Goal: Find contact information: Obtain details needed to contact an individual or organization

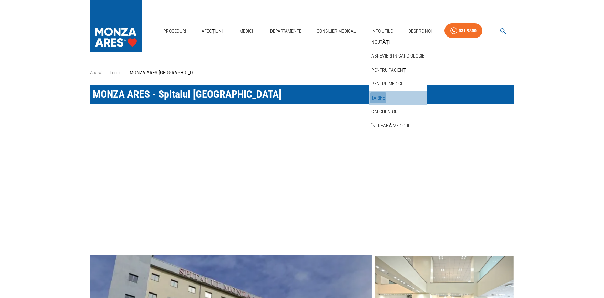
click at [377, 97] on link "Tarife" at bounding box center [378, 97] width 16 height 11
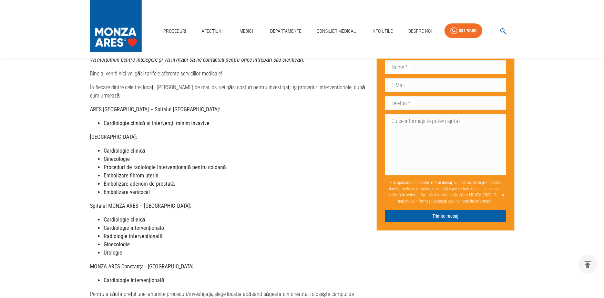
scroll to position [86, 0]
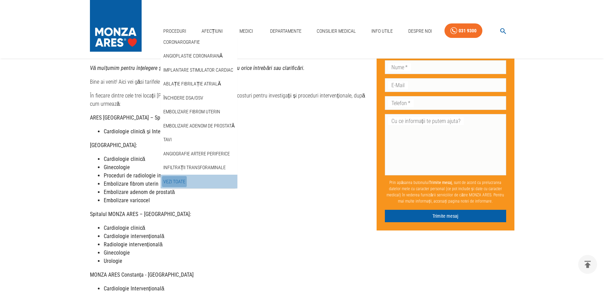
click at [171, 179] on link "Vezi Toate" at bounding box center [174, 181] width 25 height 11
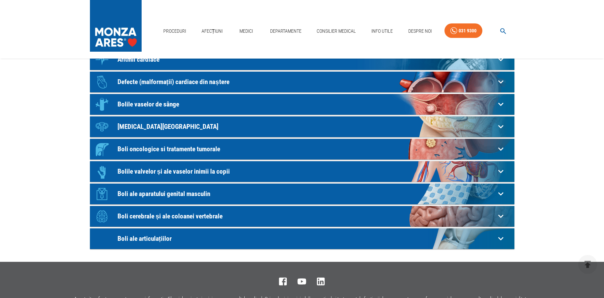
scroll to position [138, 0]
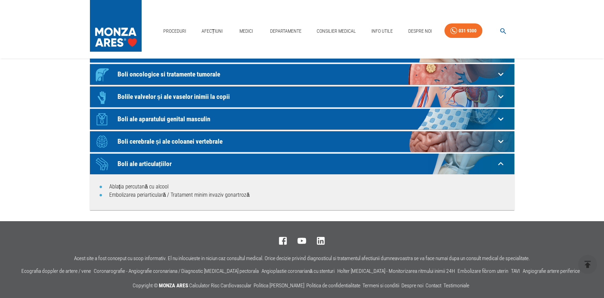
scroll to position [207, 0]
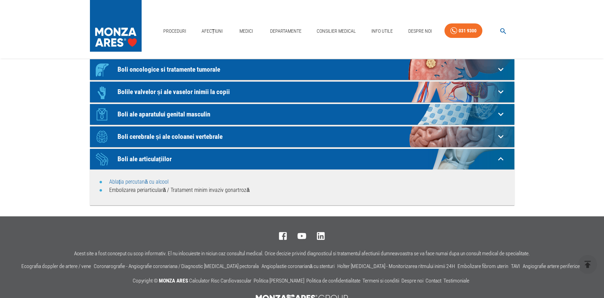
click at [137, 183] on link "Ablația percutană cu alcool" at bounding box center [138, 181] width 59 height 7
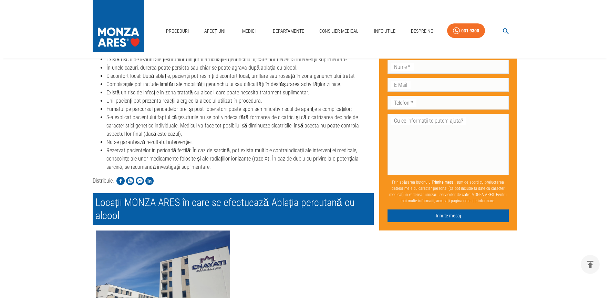
scroll to position [551, 0]
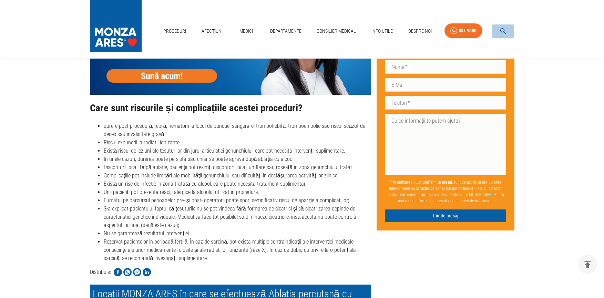
click at [499, 30] on icon "button" at bounding box center [503, 31] width 8 height 8
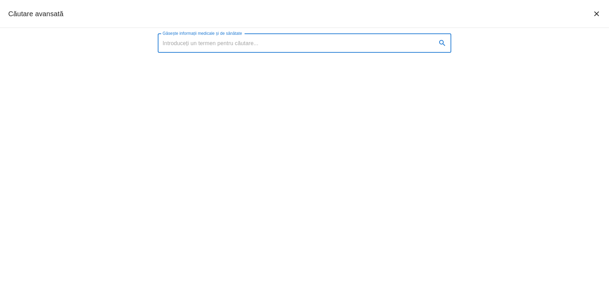
click at [184, 39] on input "Găsește informații medicale și de sănătate" at bounding box center [295, 42] width 274 height 19
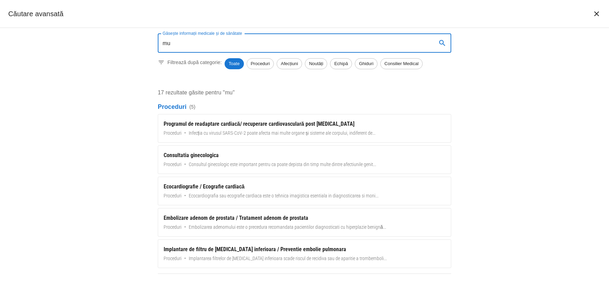
type input "m"
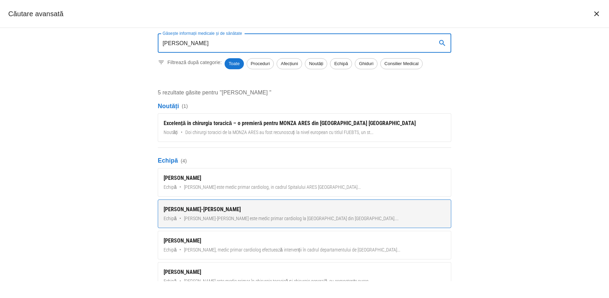
scroll to position [0, 0]
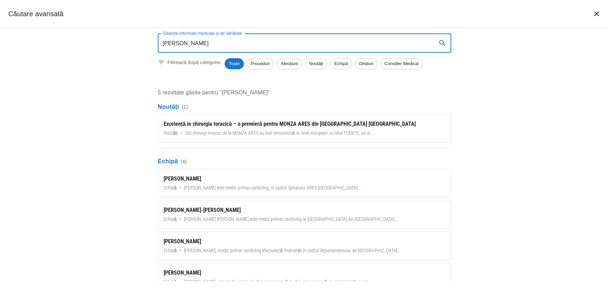
type input "[PERSON_NAME]"
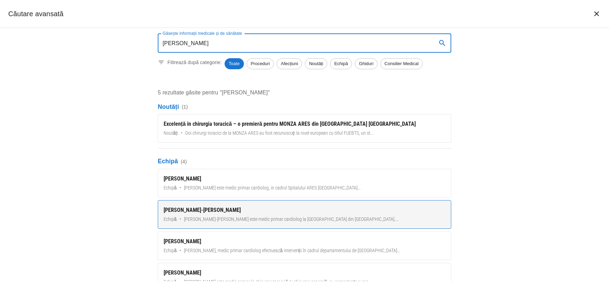
click at [308, 213] on div "[PERSON_NAME]-[PERSON_NAME]" at bounding box center [305, 210] width 282 height 8
